Goal: Task Accomplishment & Management: Complete application form

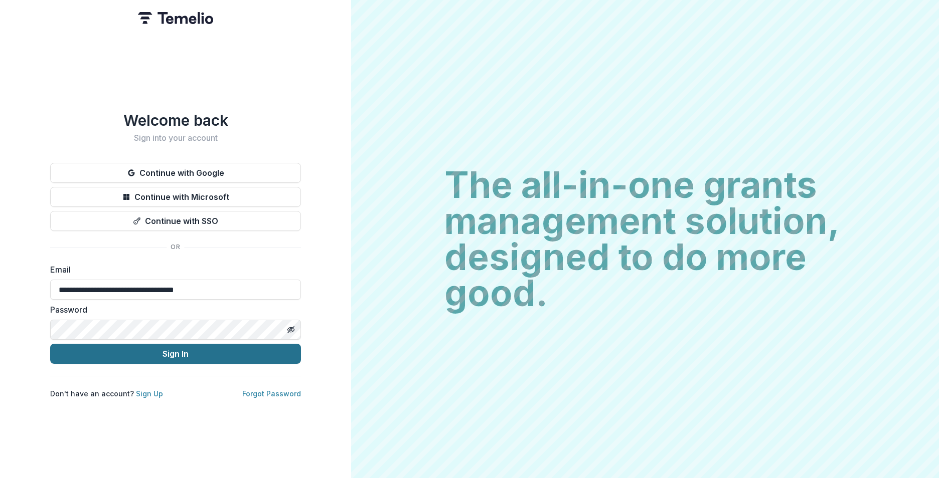
click at [128, 353] on button "Sign In" at bounding box center [175, 354] width 251 height 20
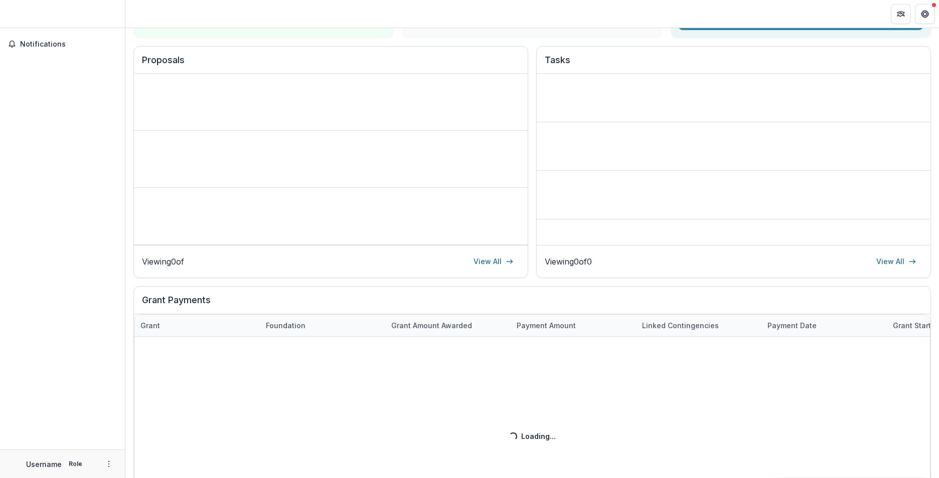
scroll to position [2, 0]
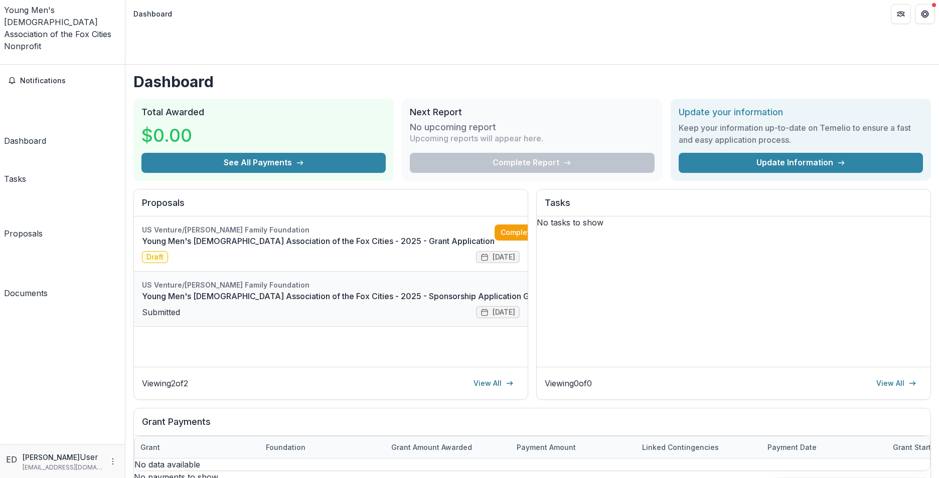
click at [279, 290] on link "Young Men's [DEMOGRAPHIC_DATA] Association of the Fox Cities - 2025 - Sponsorsh…" at bounding box center [343, 296] width 402 height 12
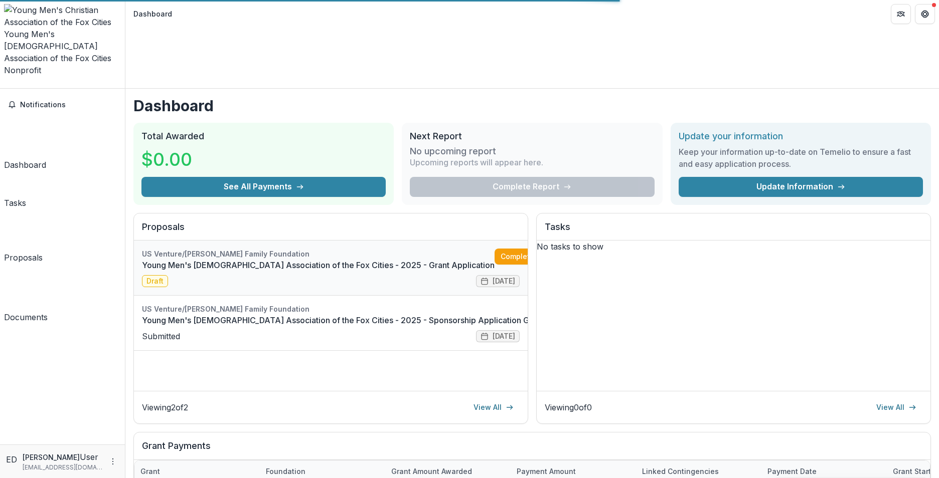
click at [214, 259] on link "Young Men's [DEMOGRAPHIC_DATA] Association of the Fox Cities - 2025 - Grant App…" at bounding box center [318, 265] width 352 height 12
click at [206, 259] on link "Young Men's [DEMOGRAPHIC_DATA] Association of the Fox Cities - 2025 - Grant App…" at bounding box center [318, 265] width 352 height 12
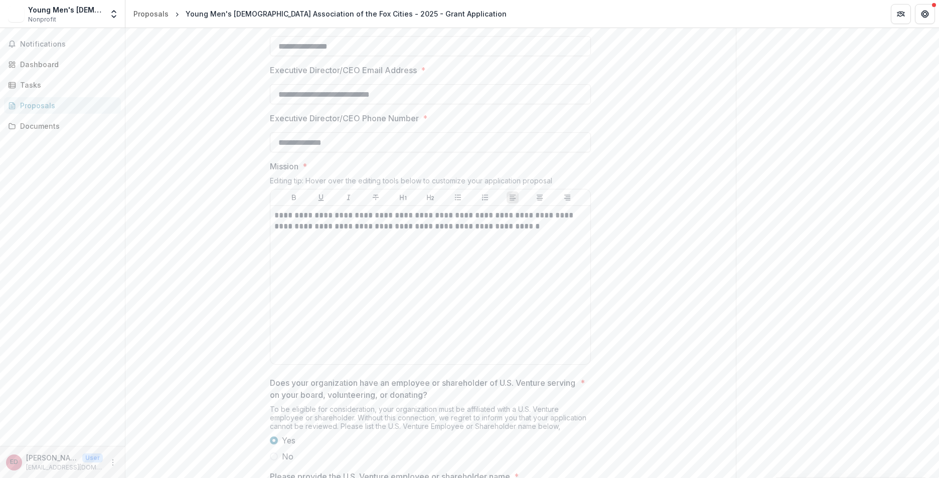
scroll to position [552, 0]
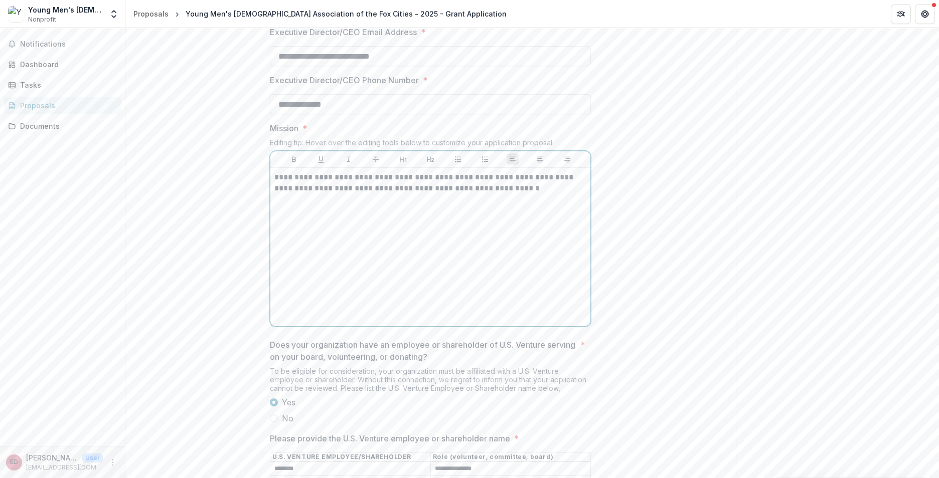
click at [404, 194] on p "**********" at bounding box center [430, 183] width 312 height 22
click at [418, 194] on p "**********" at bounding box center [430, 183] width 312 height 22
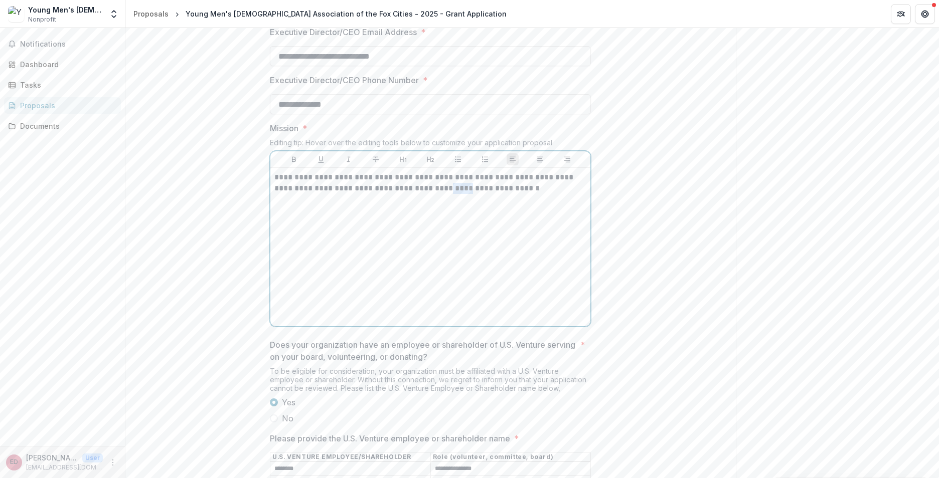
click at [418, 194] on p "**********" at bounding box center [430, 183] width 312 height 22
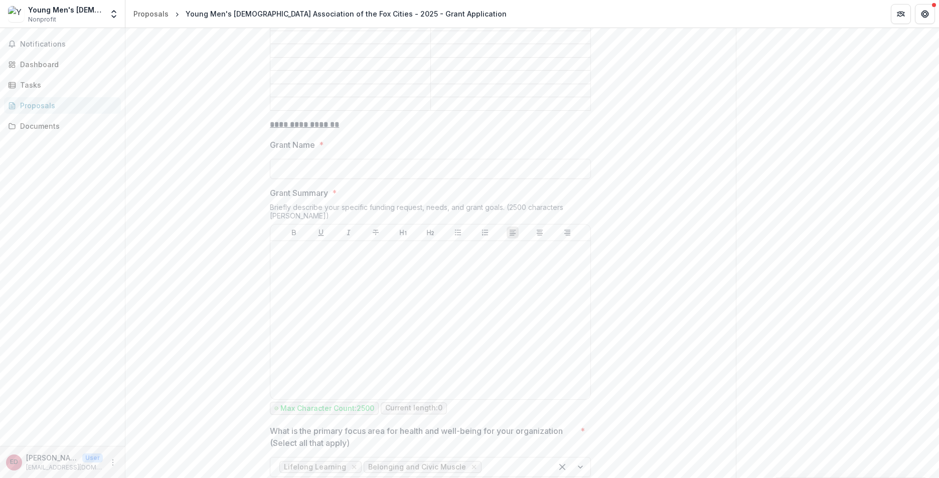
scroll to position [1103, 0]
click at [344, 163] on input "Grant Name *" at bounding box center [430, 168] width 321 height 20
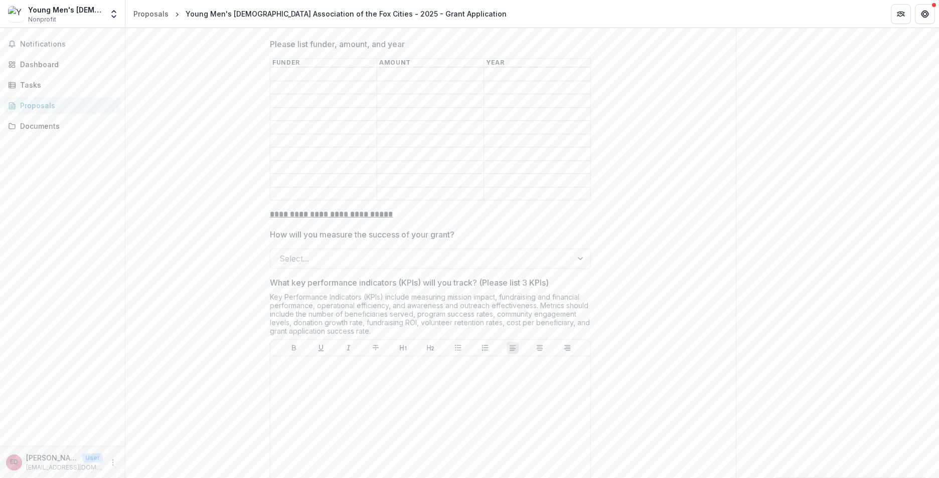
scroll to position [2607, 0]
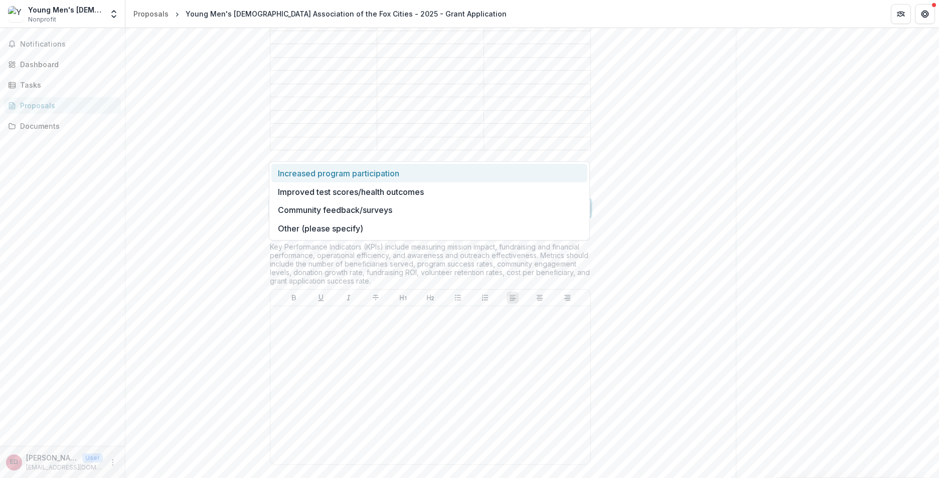
click at [343, 202] on div at bounding box center [421, 209] width 284 height 14
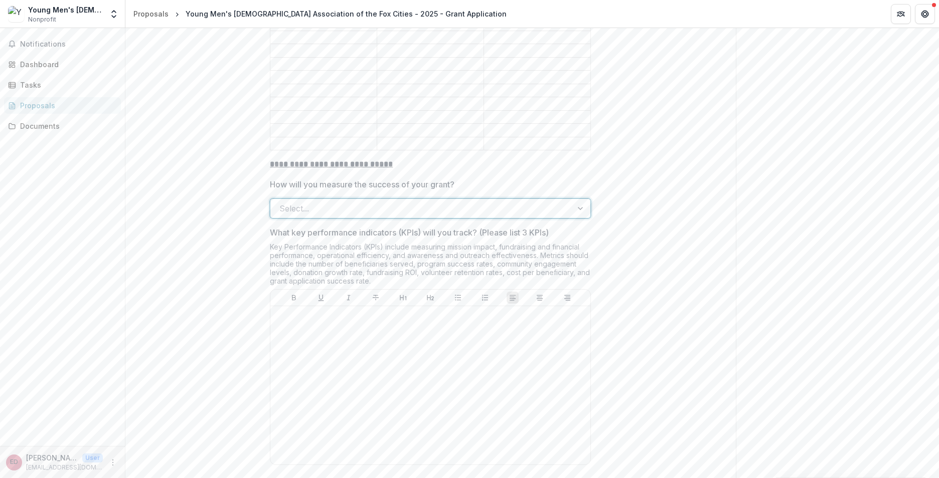
click at [343, 202] on div at bounding box center [421, 209] width 284 height 14
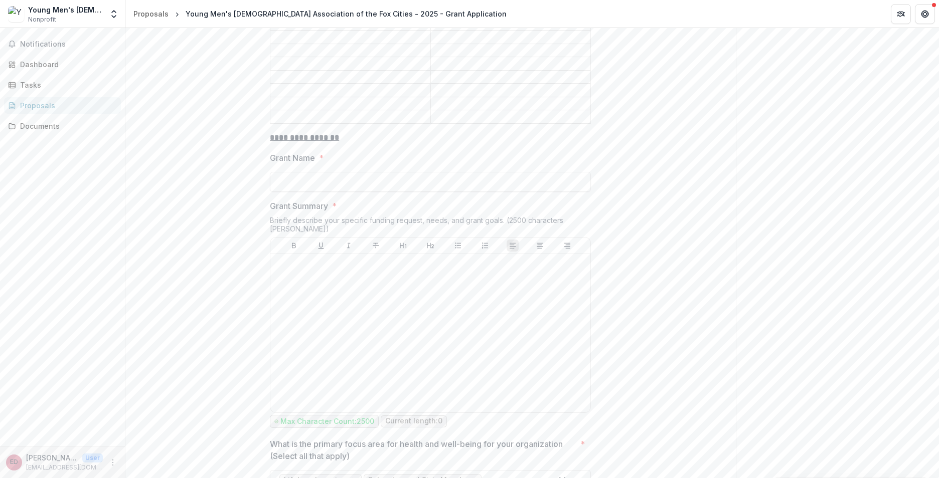
scroll to position [1103, 0]
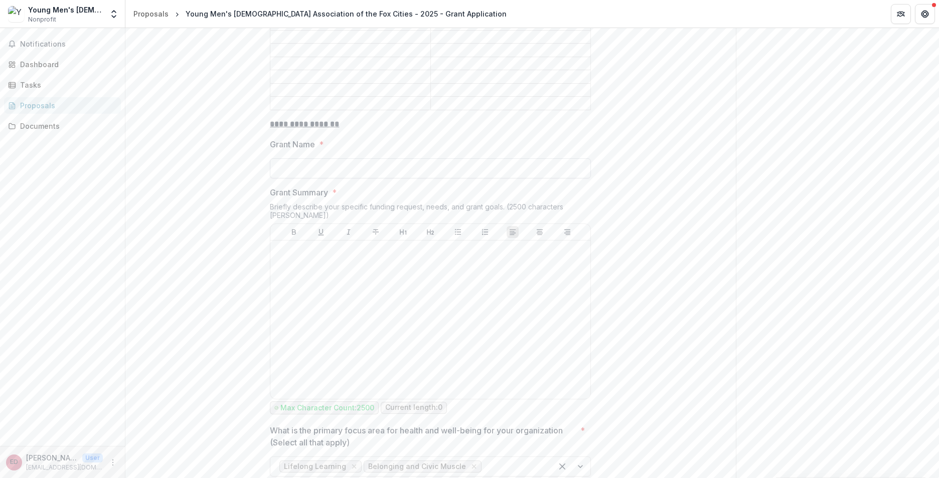
click at [403, 172] on input "Grant Name *" at bounding box center [430, 168] width 321 height 20
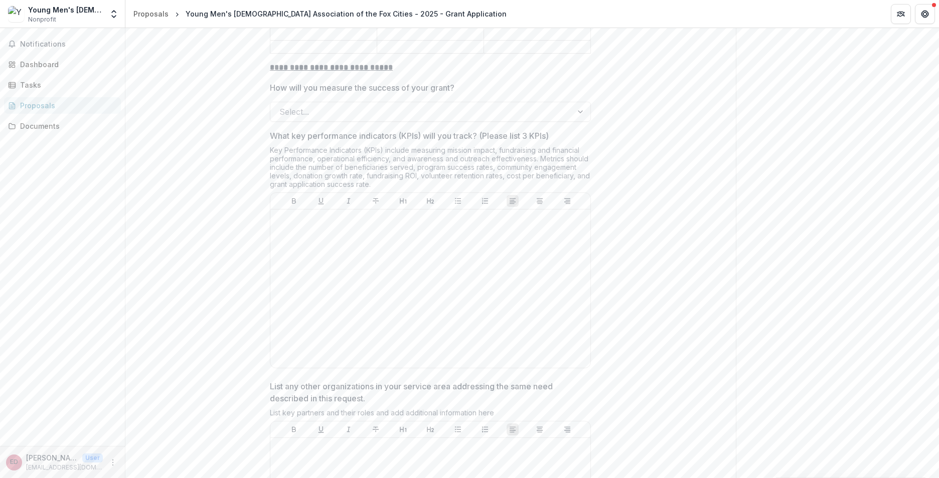
scroll to position [2707, 0]
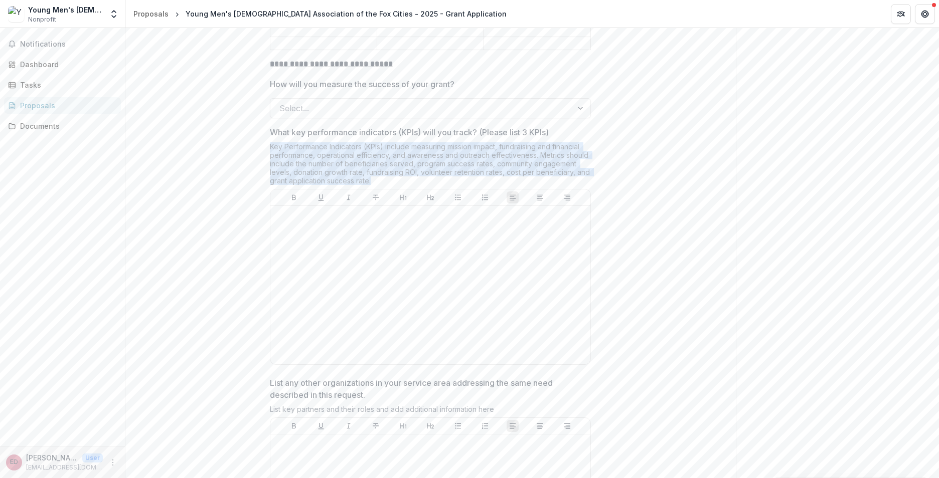
drag, startPoint x: 270, startPoint y: 84, endPoint x: 363, endPoint y: 131, distance: 104.7
click at [363, 131] on div "What key performance indicators (KPIs) will you track? (Please list 3 KPIs) Key…" at bounding box center [430, 247] width 321 height 243
